Goal: Task Accomplishment & Management: Manage account settings

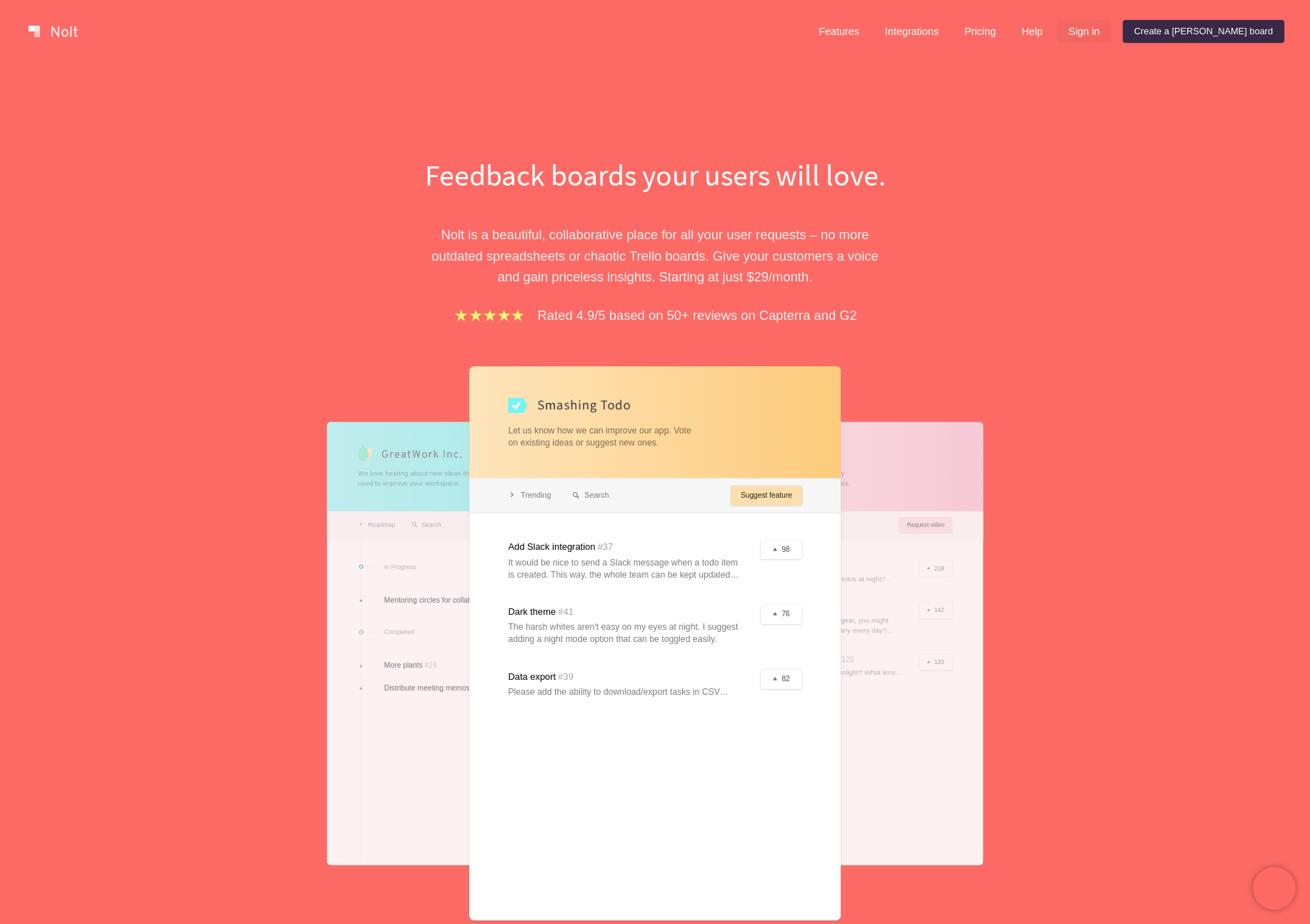
click at [1112, 29] on link "Sign in" at bounding box center [1085, 31] width 54 height 23
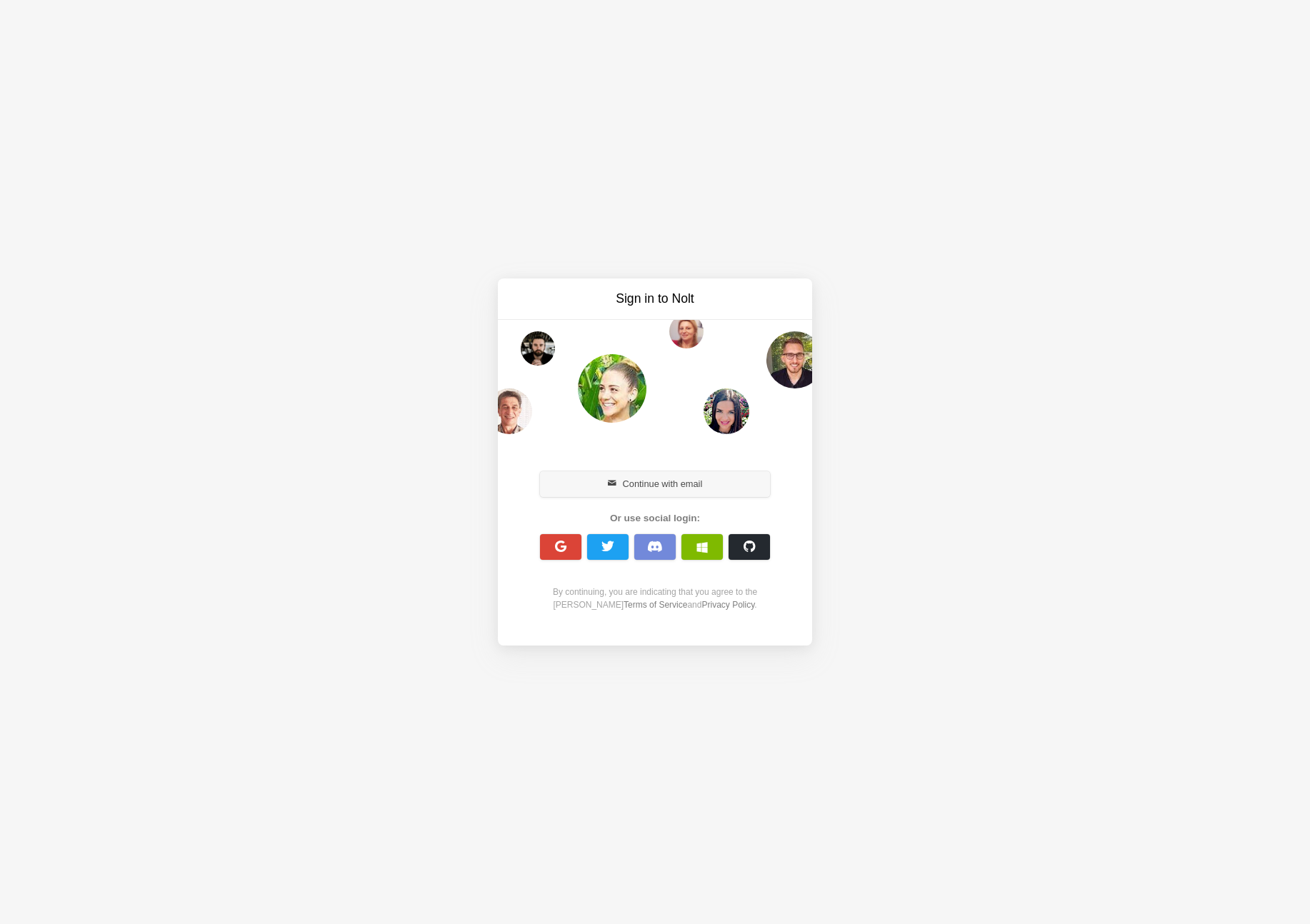
click at [671, 486] on button "Continue with email" at bounding box center [655, 484] width 230 height 26
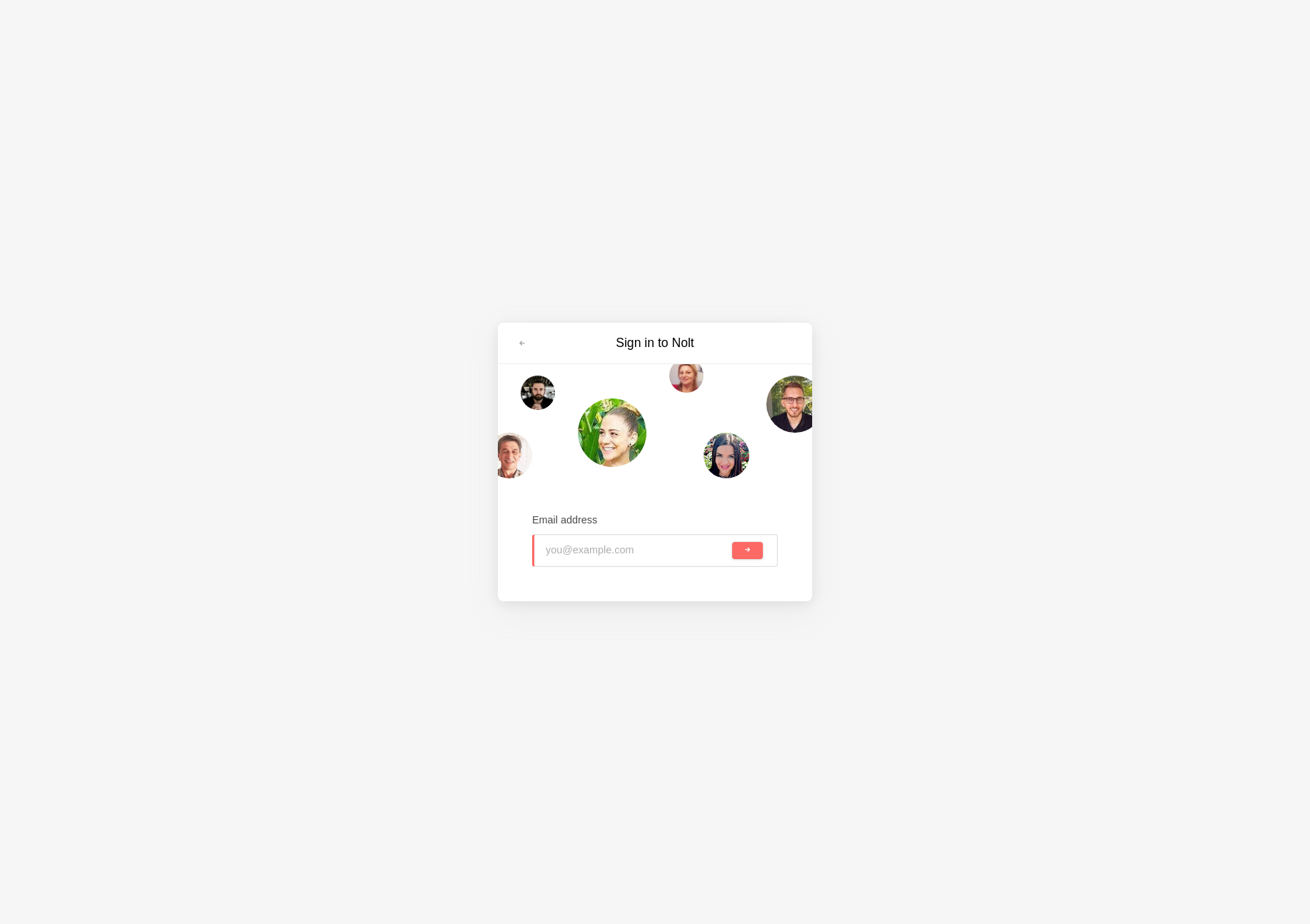
click at [637, 549] on div at bounding box center [683, 551] width 92 height 31
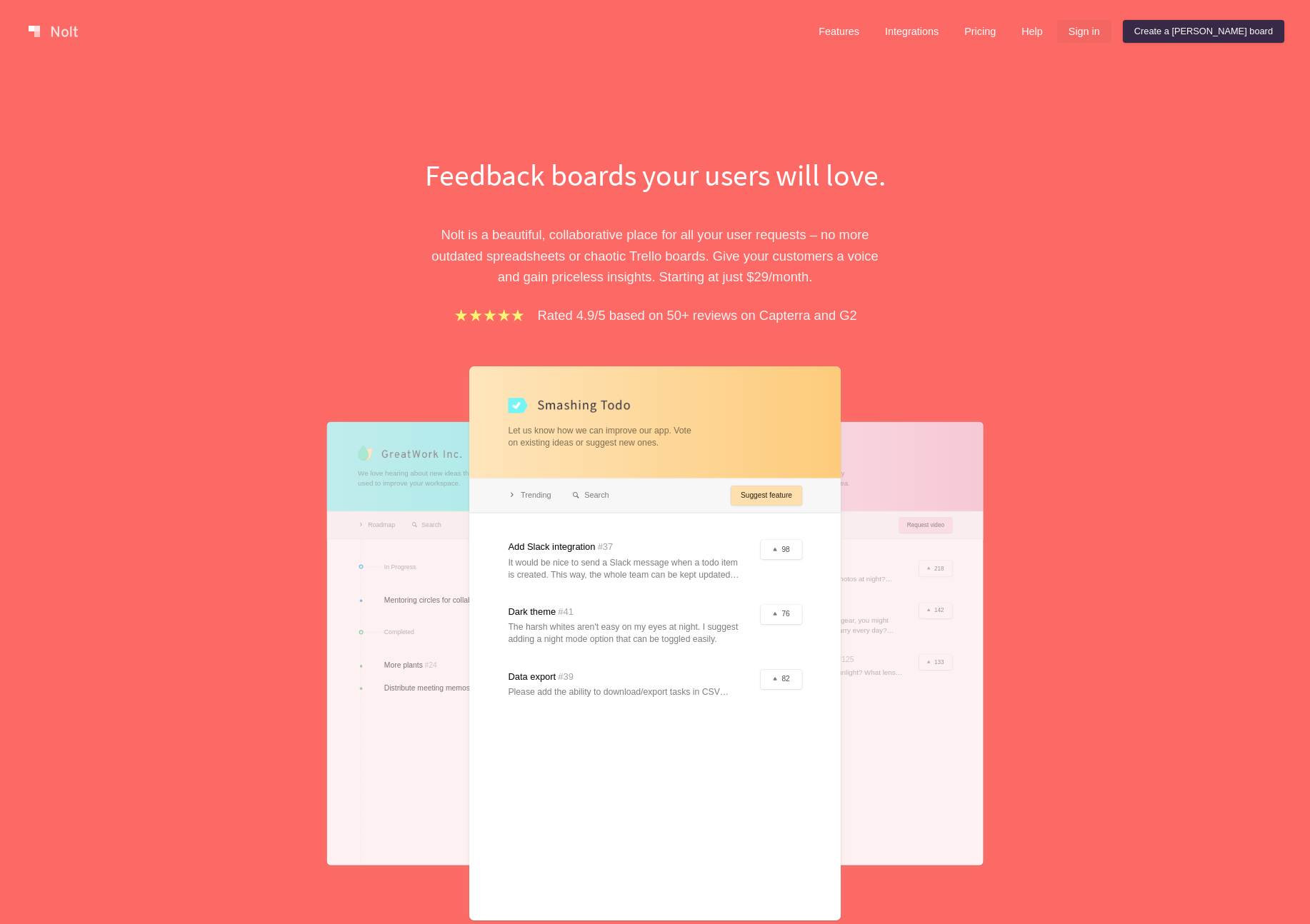
click at [1112, 27] on link "Sign in" at bounding box center [1085, 31] width 54 height 23
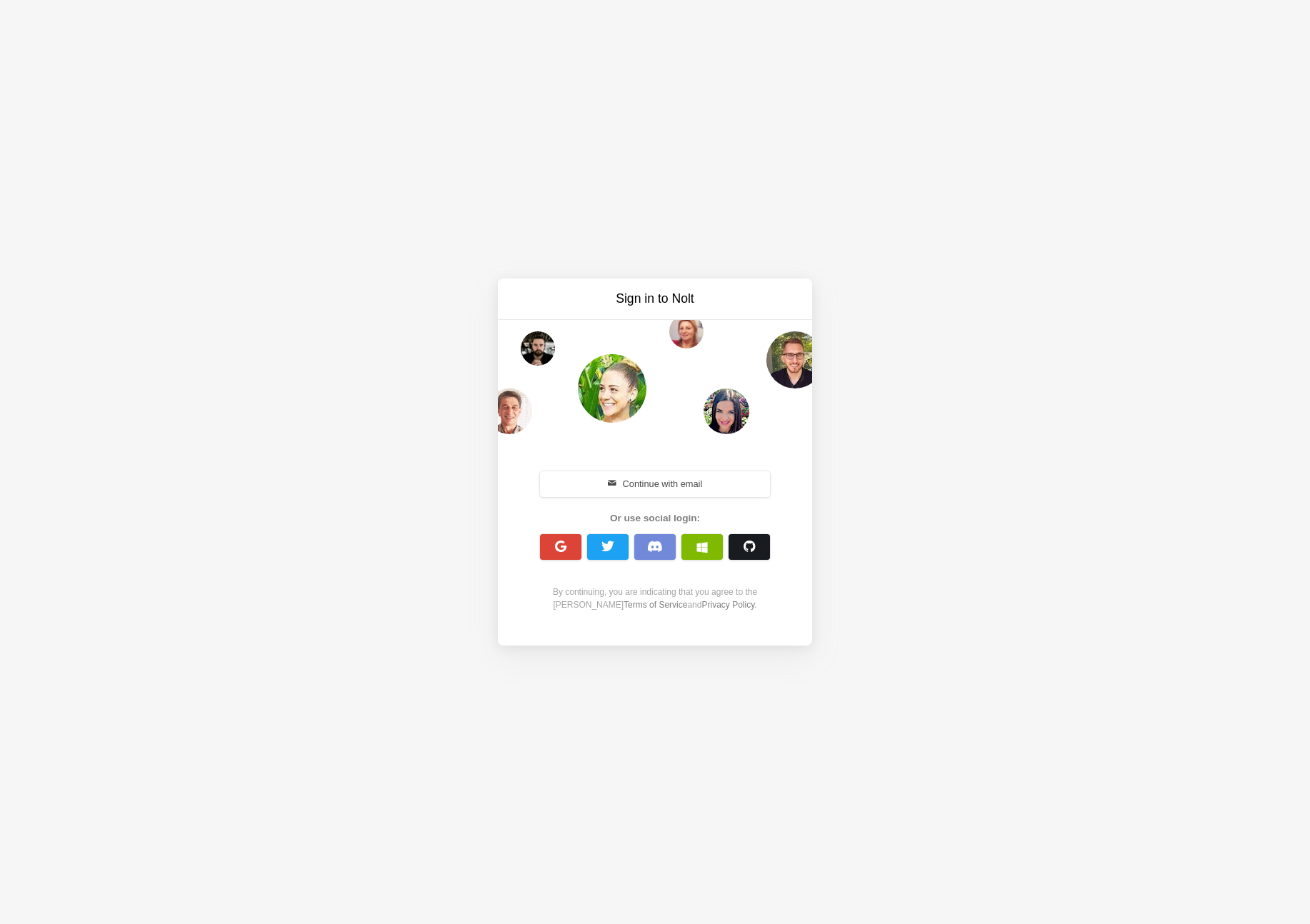
click at [756, 542] on button "button" at bounding box center [750, 547] width 41 height 26
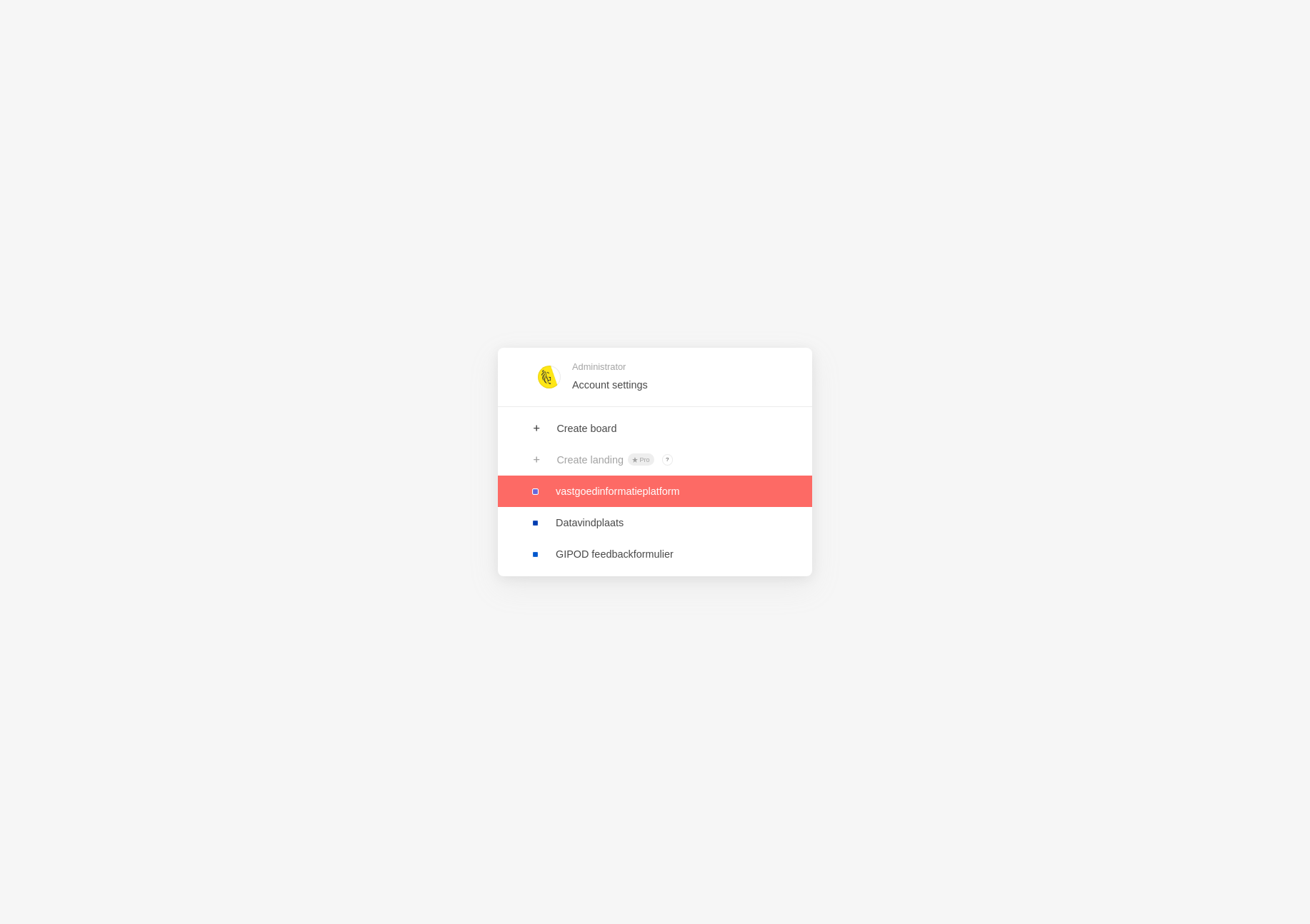
click at [581, 496] on link at bounding box center [655, 491] width 314 height 31
